Goal: Obtain resource: Obtain resource

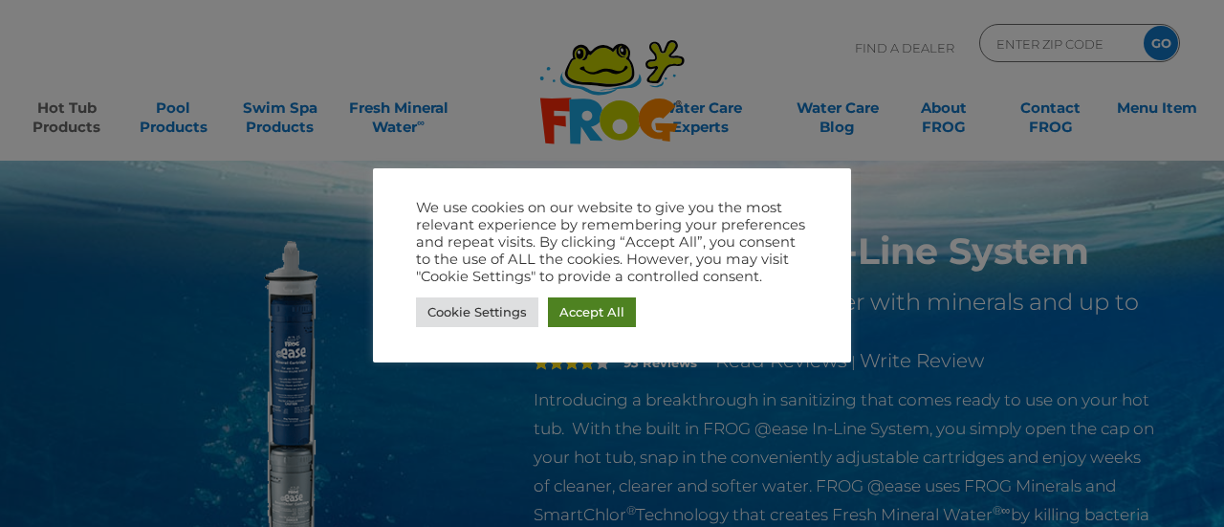
click at [610, 303] on link "Accept All" at bounding box center [592, 312] width 88 height 30
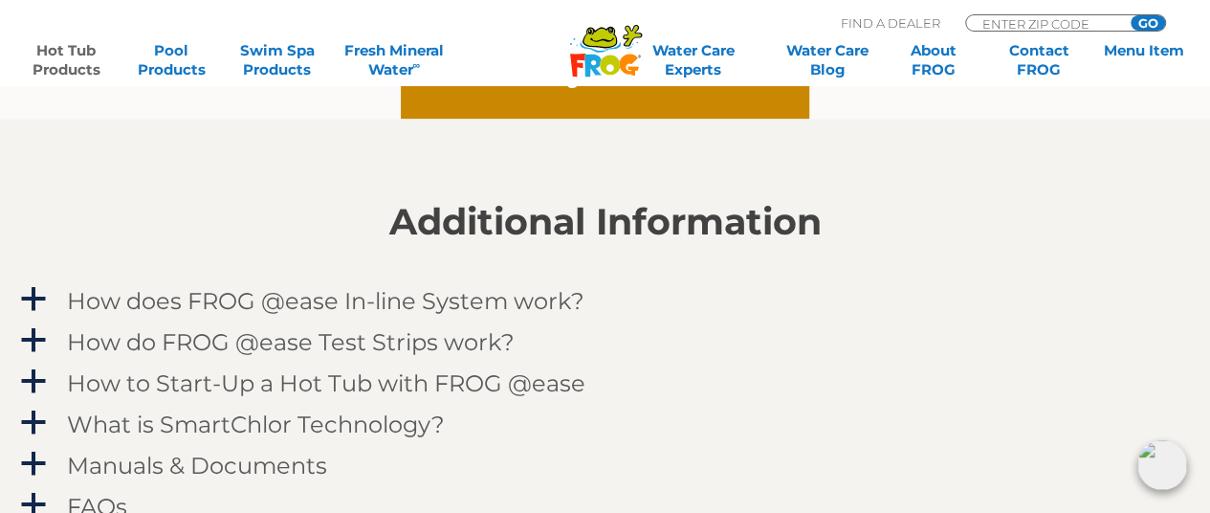
scroll to position [1817, 0]
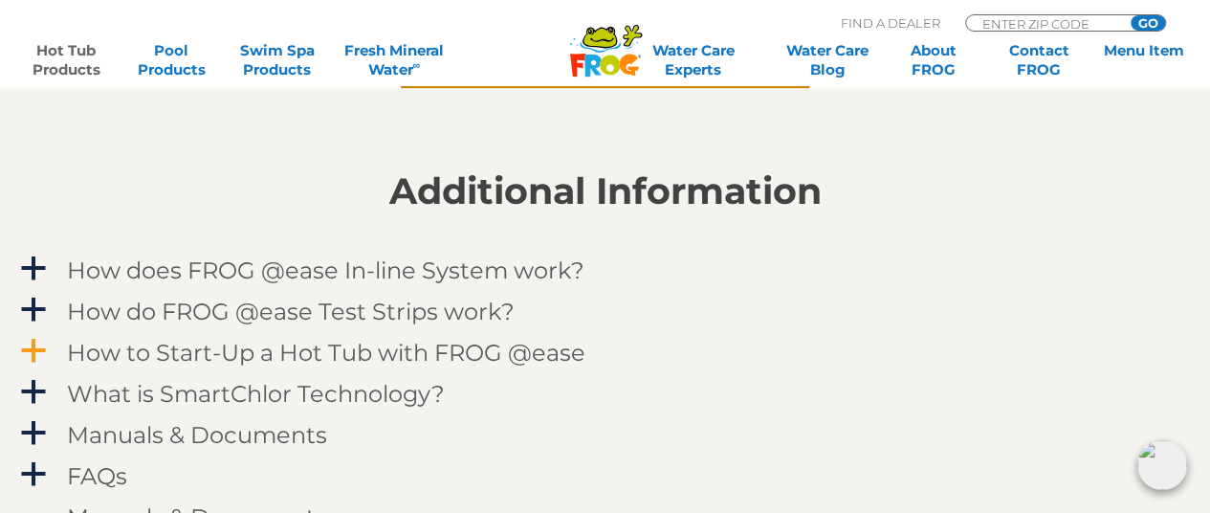
click at [140, 345] on h4 "How to Start-Up a Hot Tub with FROG @ease" at bounding box center [326, 353] width 518 height 26
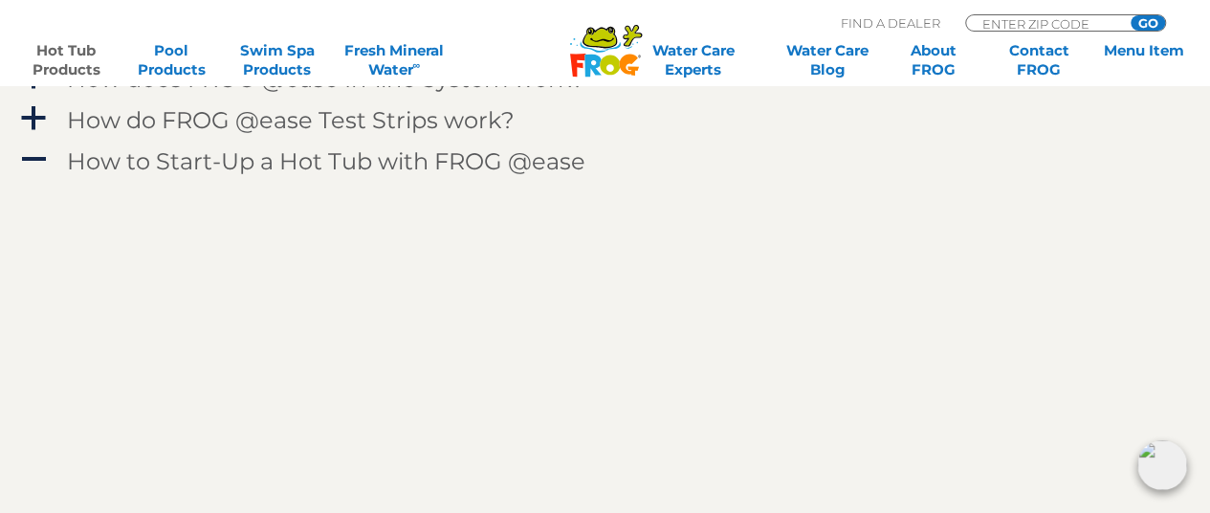
scroll to position [2104, 0]
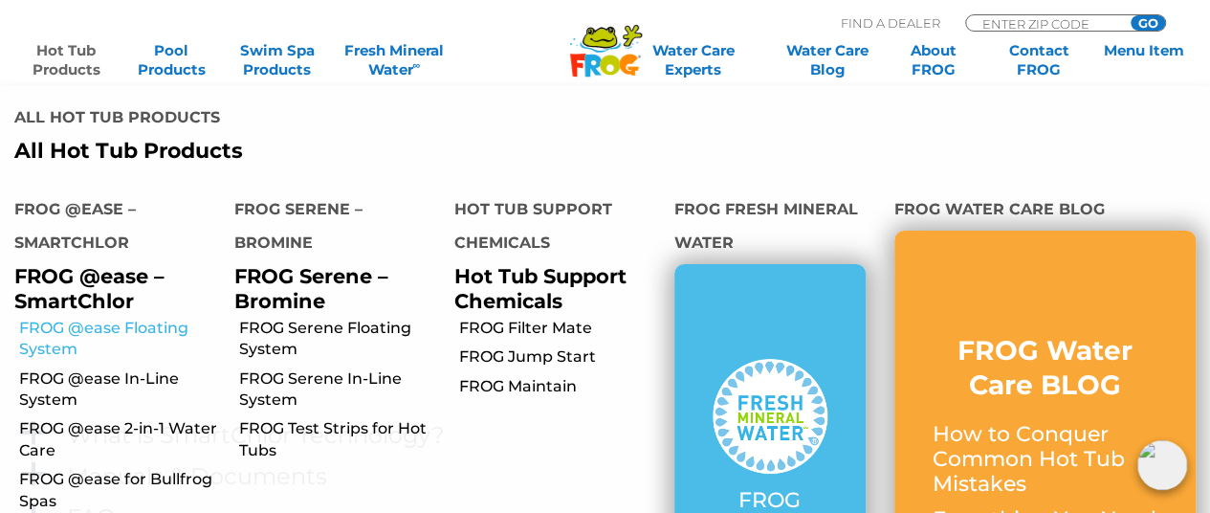
click at [42, 347] on link "FROG @ease Floating System" at bounding box center [119, 339] width 201 height 43
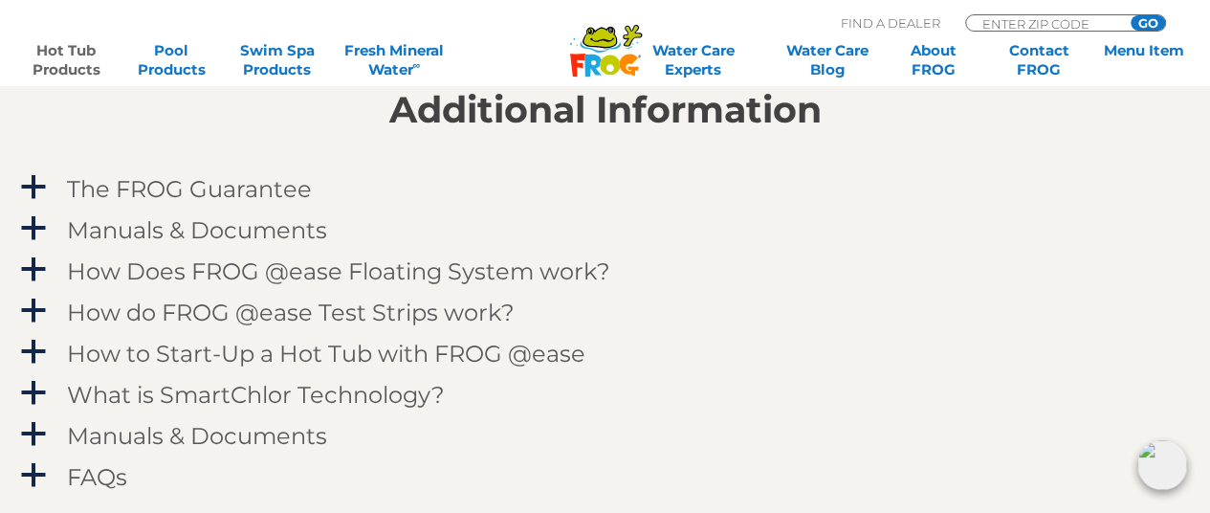
scroll to position [2008, 0]
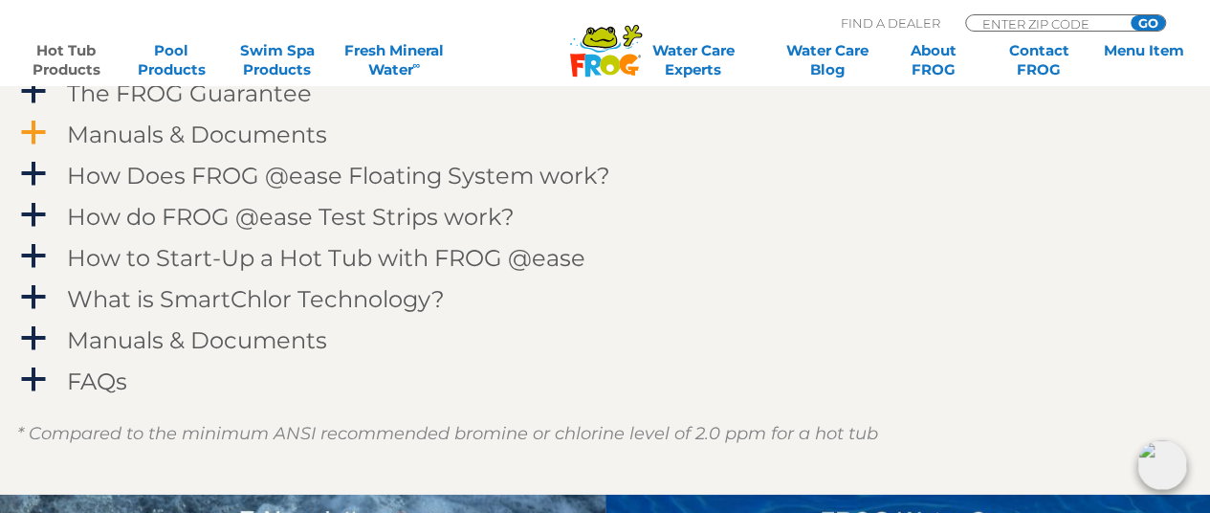
click at [102, 141] on h4 "Manuals & Documents" at bounding box center [197, 134] width 260 height 26
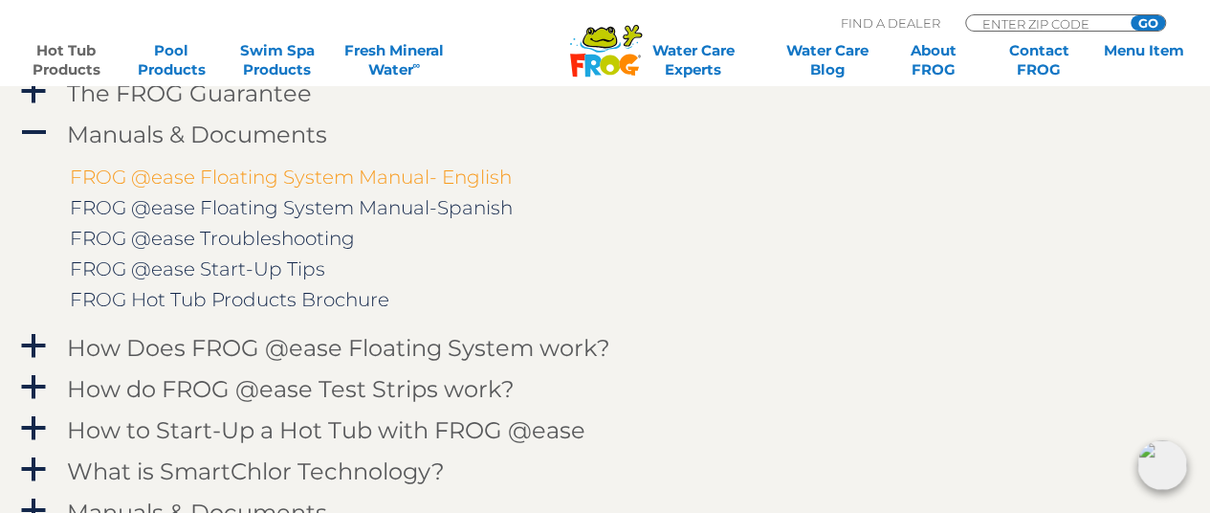
click at [210, 184] on link "FROG @ease Floating System Manual- English" at bounding box center [291, 176] width 442 height 23
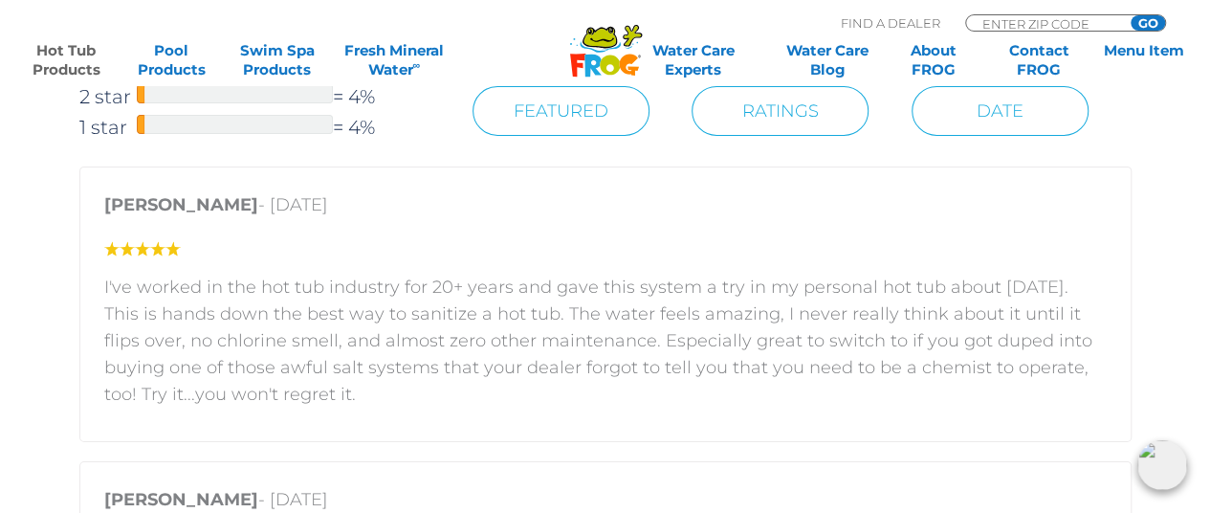
scroll to position [2582, 0]
